Goal: Information Seeking & Learning: Learn about a topic

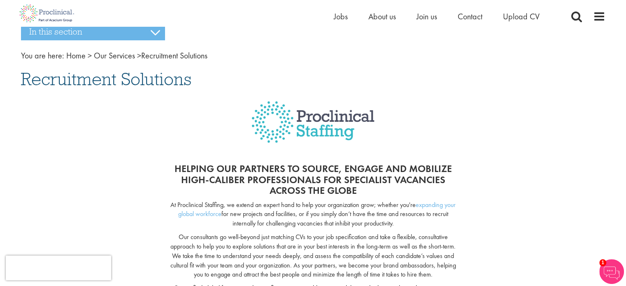
scroll to position [41, 0]
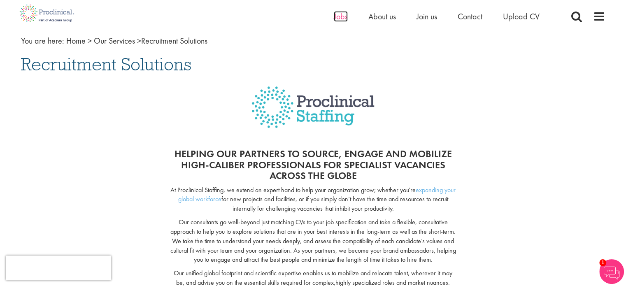
click at [347, 16] on span "Jobs" at bounding box center [341, 16] width 14 height 11
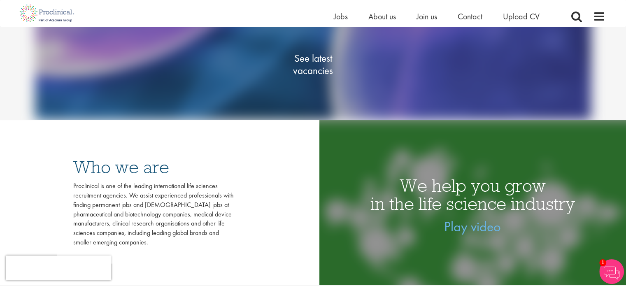
scroll to position [41, 0]
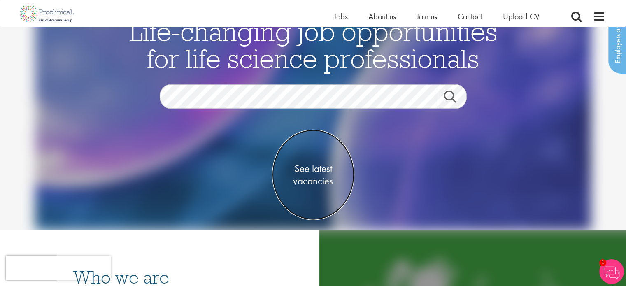
click at [328, 170] on span "See latest vacancies" at bounding box center [313, 175] width 82 height 25
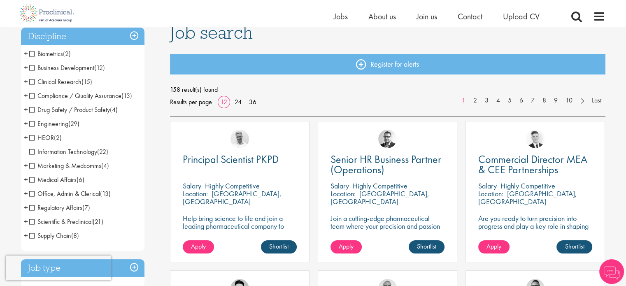
scroll to position [82, 0]
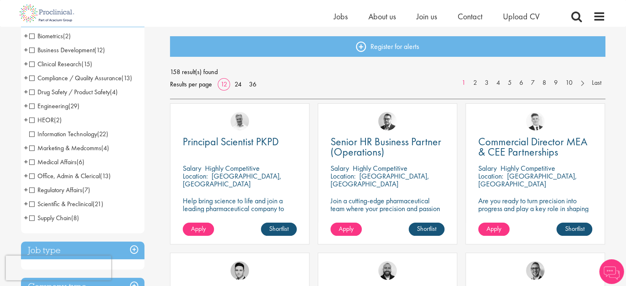
click at [55, 105] on span "Engineering" at bounding box center [48, 106] width 39 height 9
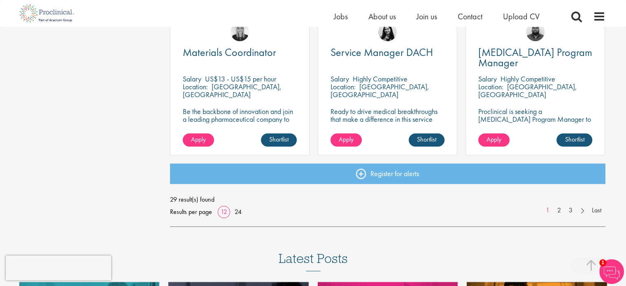
scroll to position [618, 0]
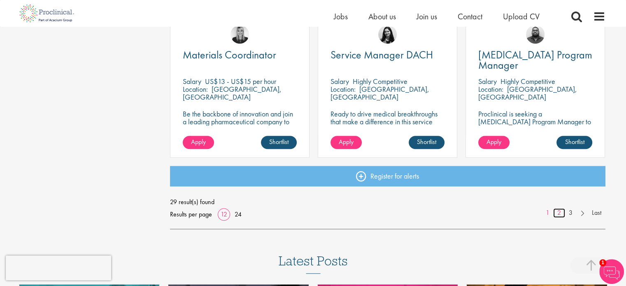
click at [562, 213] on link "2" at bounding box center [560, 212] width 12 height 9
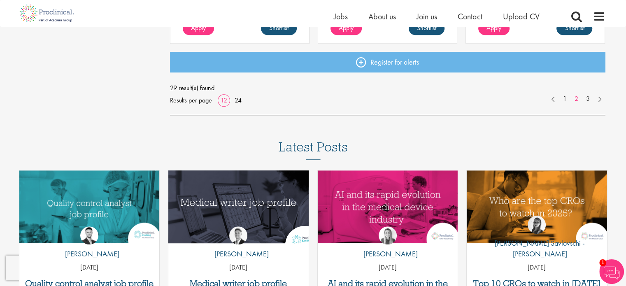
scroll to position [741, 0]
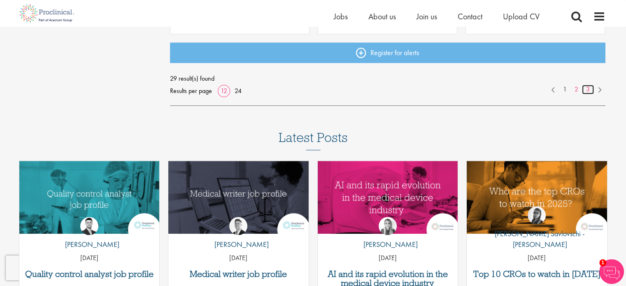
click at [590, 92] on link "3" at bounding box center [588, 89] width 12 height 9
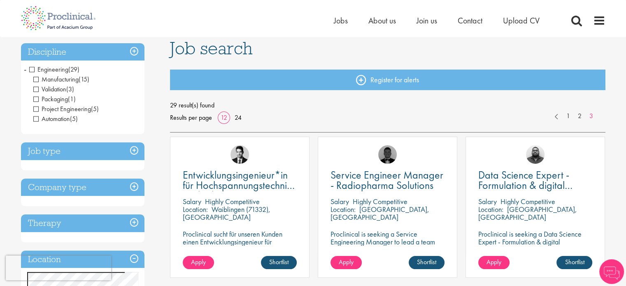
scroll to position [247, 0]
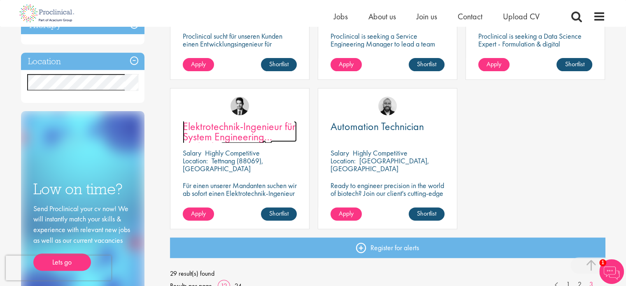
click at [242, 122] on span "Elektrotechnik-Ingenieur für System Engineering (m/w/d)" at bounding box center [239, 136] width 113 height 35
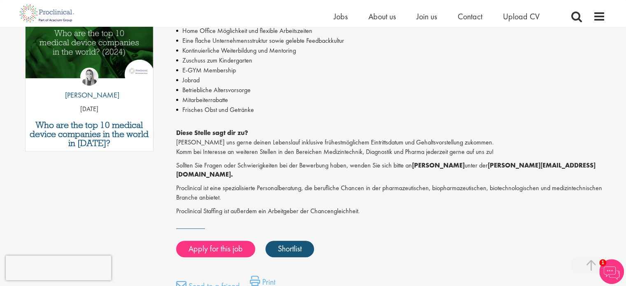
scroll to position [453, 0]
